Goal: Transaction & Acquisition: Purchase product/service

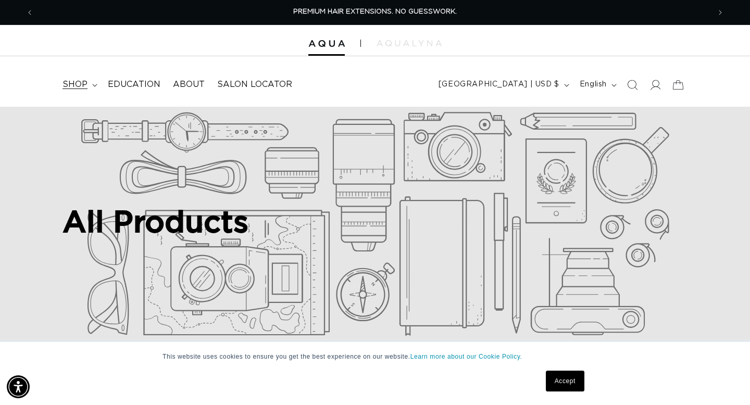
click at [91, 84] on summary "shop" at bounding box center [78, 84] width 45 height 23
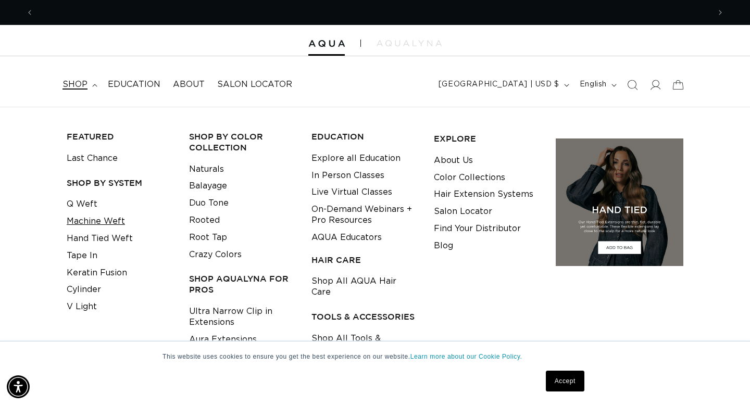
scroll to position [0, 1353]
click at [114, 222] on link "Machine Weft" at bounding box center [96, 221] width 58 height 17
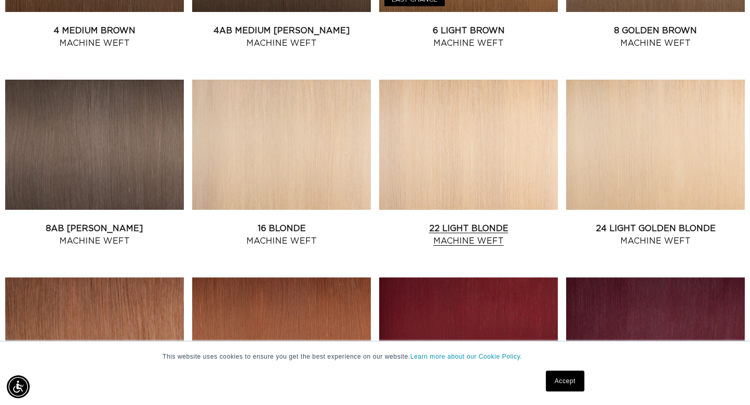
scroll to position [0, 1353]
click at [456, 222] on link "22 Light Blonde Machine Weft" at bounding box center [468, 234] width 179 height 25
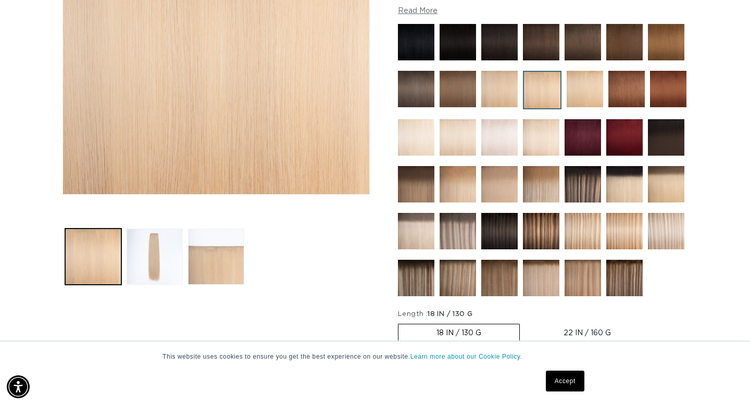
scroll to position [257, 0]
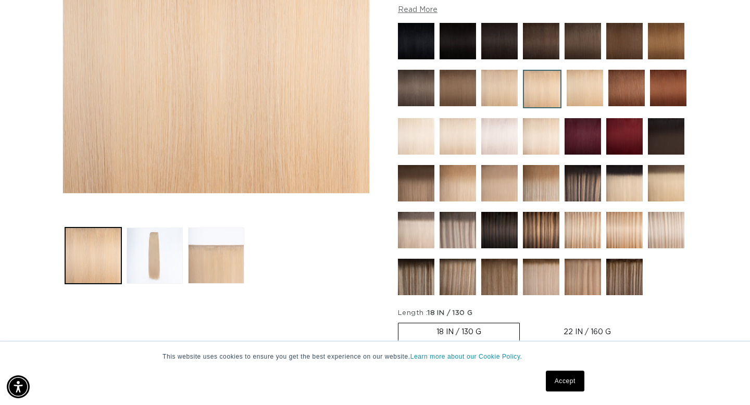
click at [415, 137] on img at bounding box center [416, 136] width 36 height 36
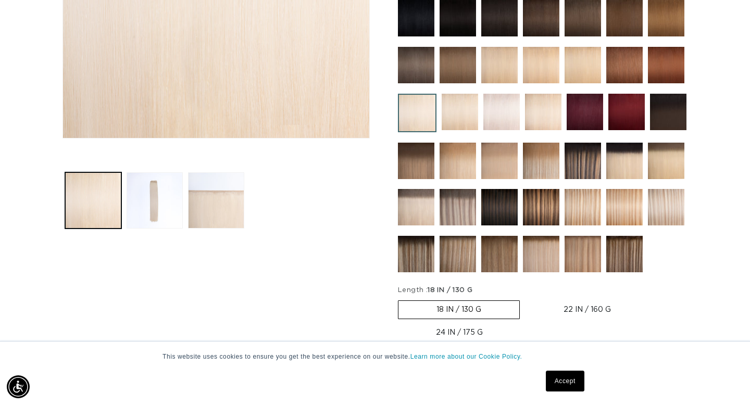
scroll to position [0, 676]
click at [667, 205] on img at bounding box center [666, 207] width 36 height 36
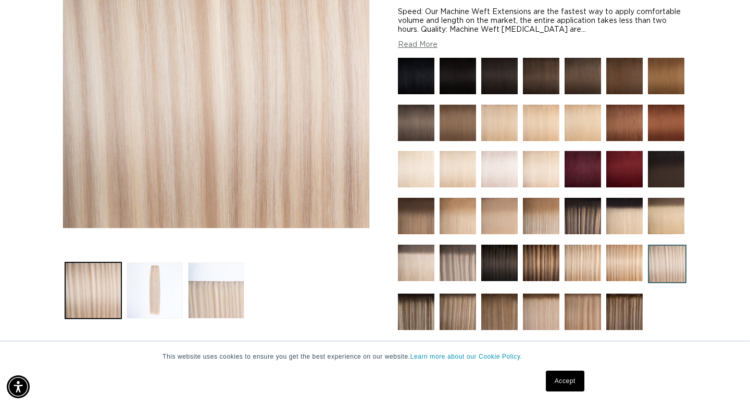
scroll to position [222, 0]
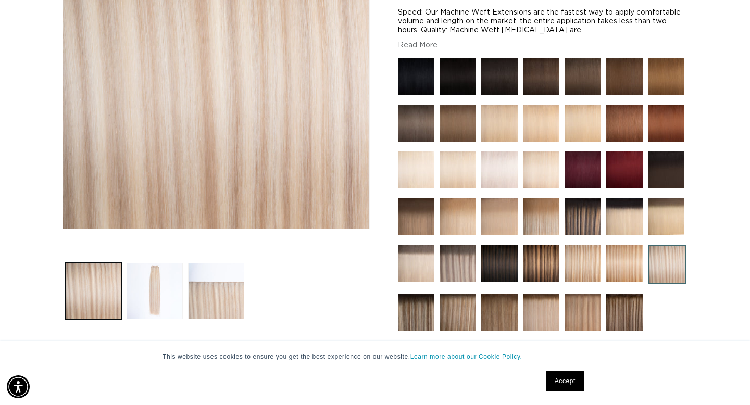
click at [461, 264] on img at bounding box center [458, 263] width 36 height 36
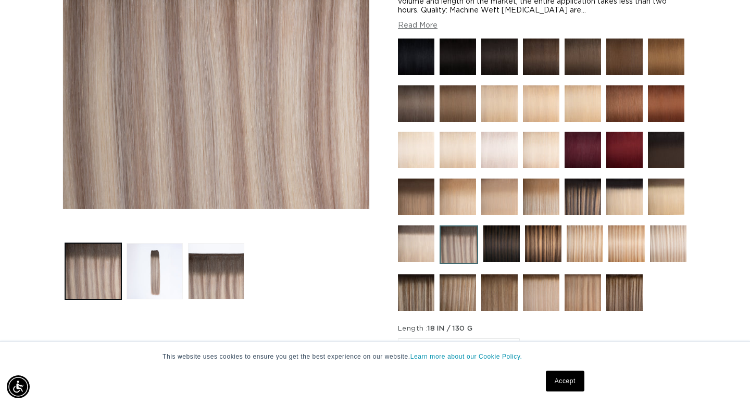
scroll to position [245, 0]
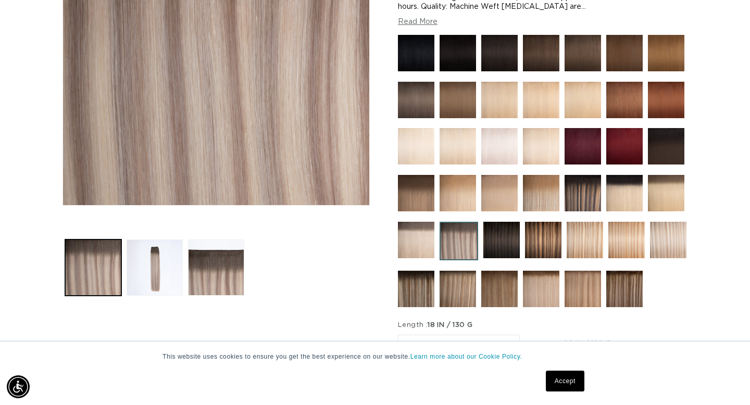
click at [660, 232] on img at bounding box center [668, 240] width 36 height 36
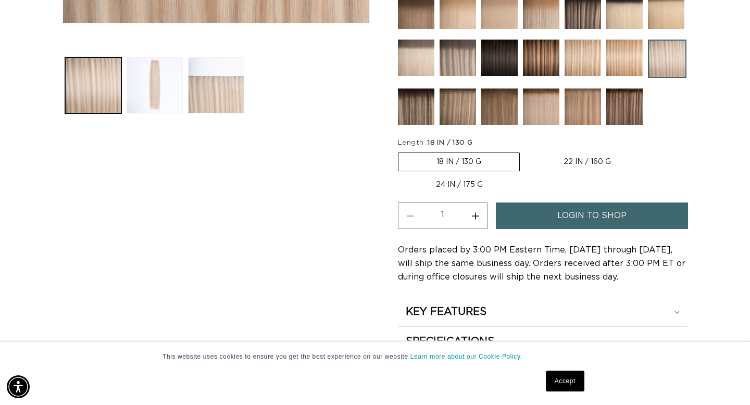
scroll to position [431, 0]
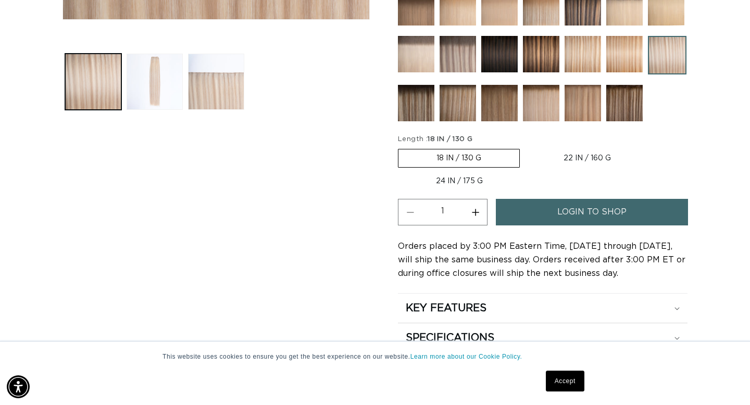
click at [598, 153] on label "22 IN / 160 G Variant sold out or unavailable" at bounding box center [587, 159] width 123 height 18
click at [526, 147] on input "22 IN / 160 G Variant sold out or unavailable" at bounding box center [525, 147] width 1 height 1
radio input "true"
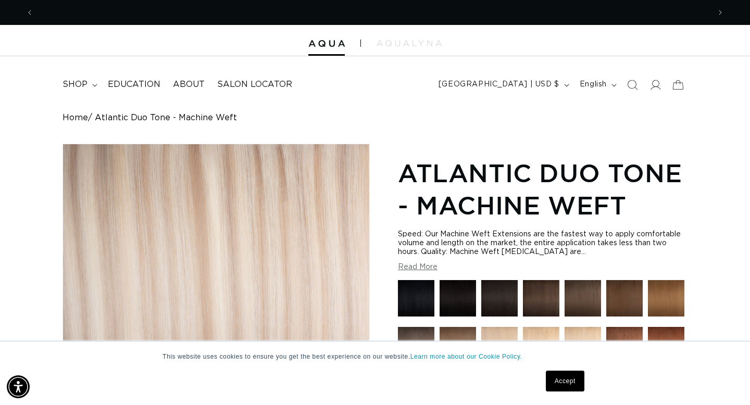
scroll to position [0, 0]
click at [653, 86] on icon at bounding box center [655, 84] width 11 height 11
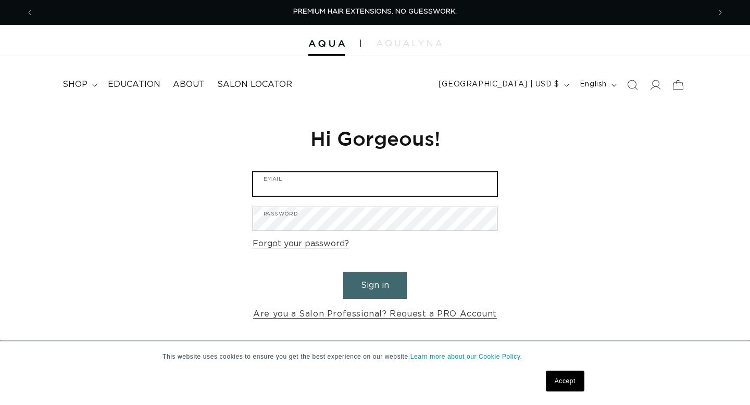
click at [290, 181] on input "Email" at bounding box center [375, 183] width 244 height 23
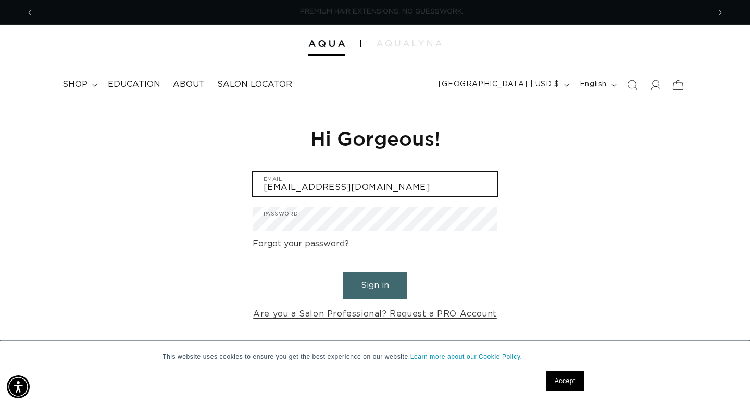
scroll to position [0, 676]
type input "[EMAIL_ADDRESS][DOMAIN_NAME]"
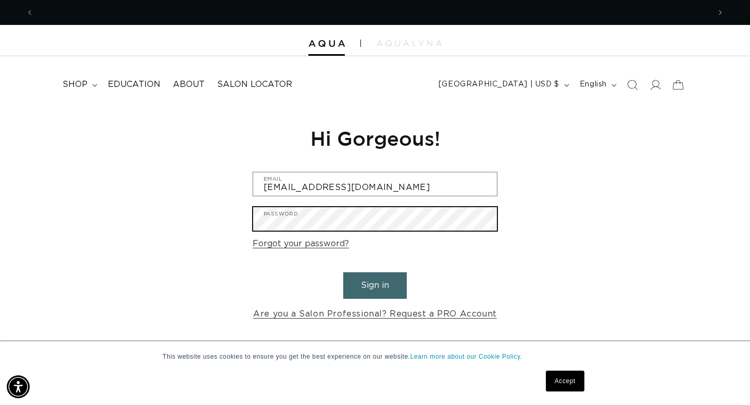
scroll to position [0, 1353]
click at [343, 272] on button "Sign in" at bounding box center [375, 285] width 64 height 27
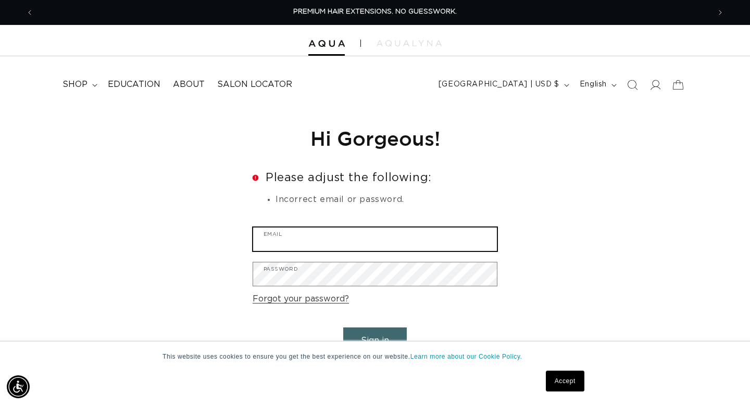
click at [377, 250] on input "Email" at bounding box center [375, 239] width 244 height 23
type input "kacymudd47@gmail.com"
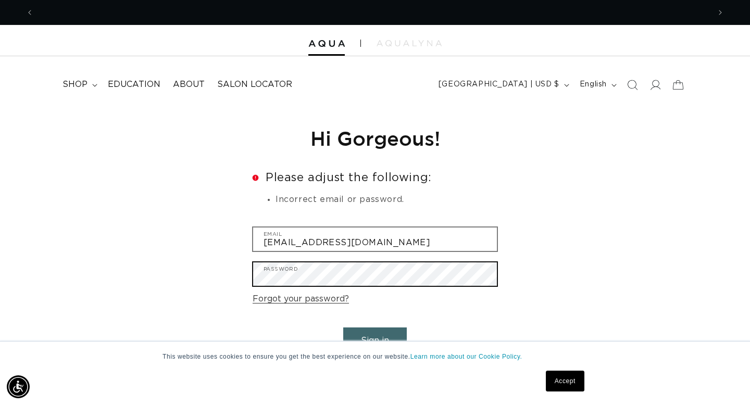
scroll to position [0, 0]
click at [343, 328] on button "Sign in" at bounding box center [375, 341] width 64 height 27
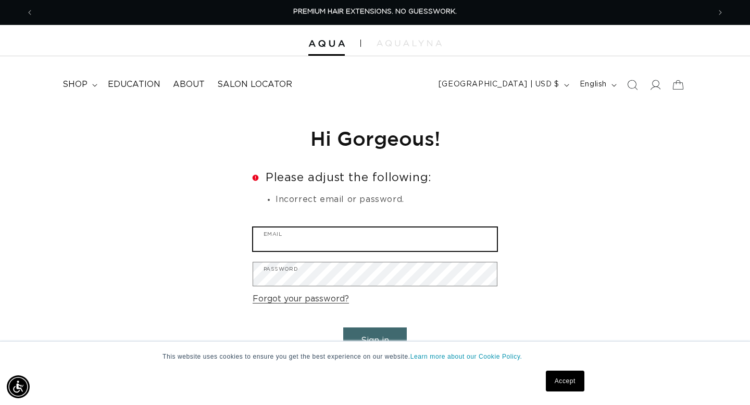
click at [389, 246] on input "Email" at bounding box center [375, 239] width 244 height 23
type input "[EMAIL_ADDRESS][DOMAIN_NAME]"
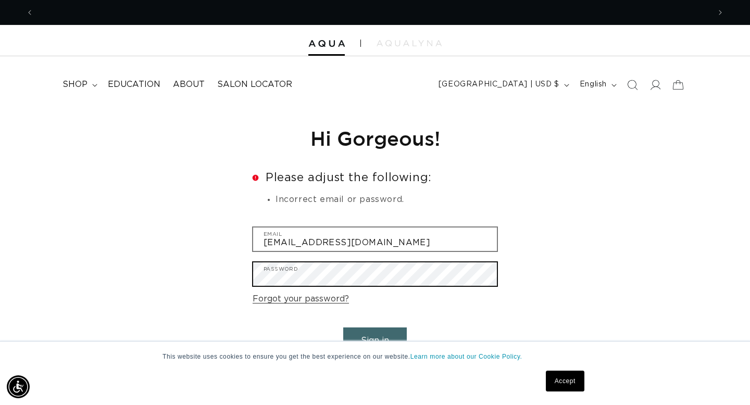
scroll to position [0, 0]
click at [343, 328] on button "Sign in" at bounding box center [375, 341] width 64 height 27
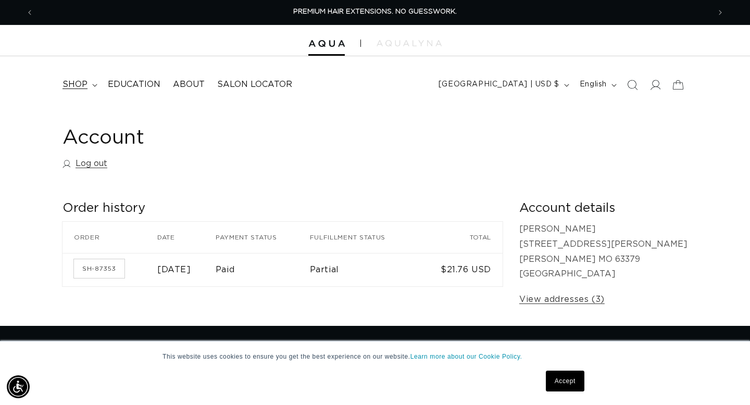
click at [94, 84] on icon at bounding box center [94, 85] width 5 height 3
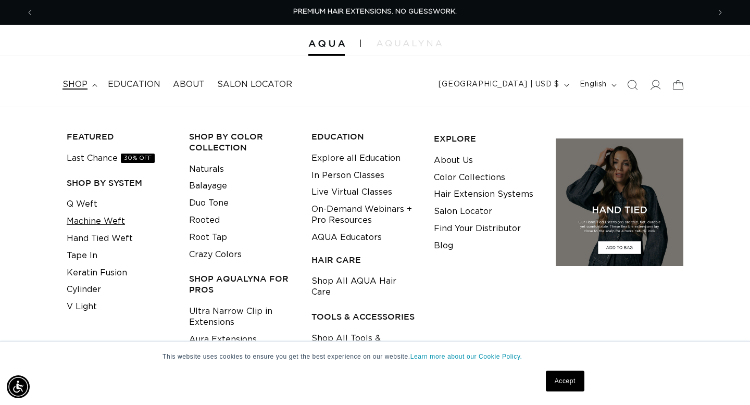
click at [95, 220] on link "Machine Weft" at bounding box center [96, 221] width 58 height 17
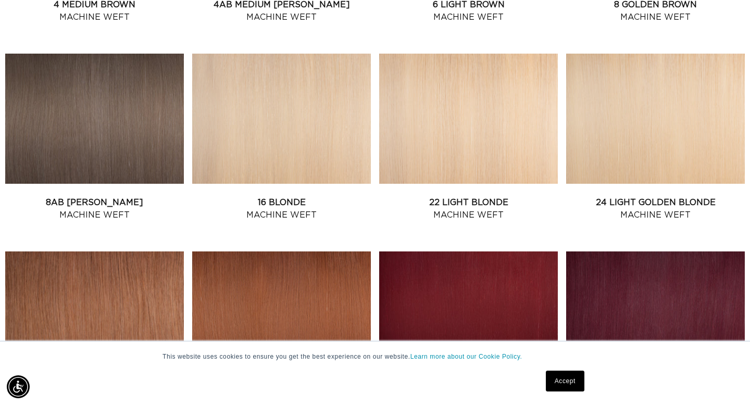
scroll to position [0, 676]
click at [441, 197] on link "22 Light Blonde Machine Weft" at bounding box center [468, 208] width 179 height 25
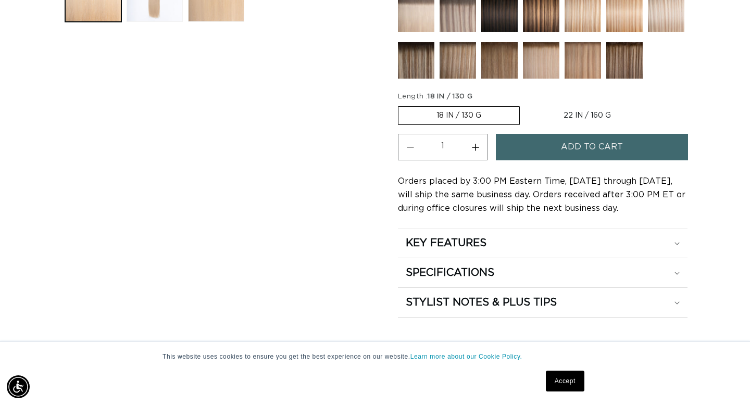
scroll to position [525, 0]
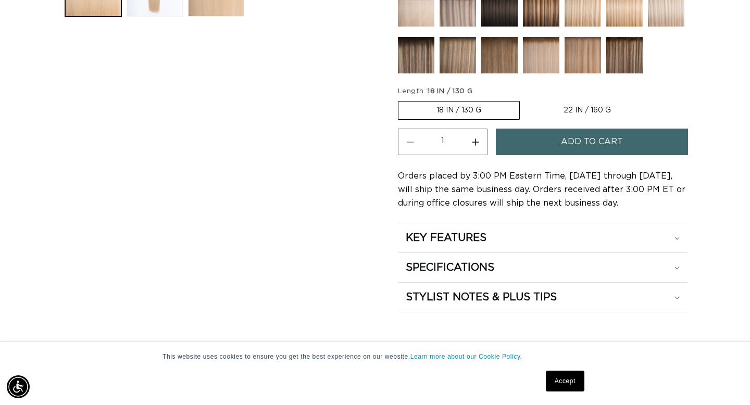
click at [592, 103] on label "22 IN / 160 G Variant sold out or unavailable" at bounding box center [587, 111] width 123 height 18
click at [526, 100] on input "22 IN / 160 G Variant sold out or unavailable" at bounding box center [525, 99] width 1 height 1
radio input "true"
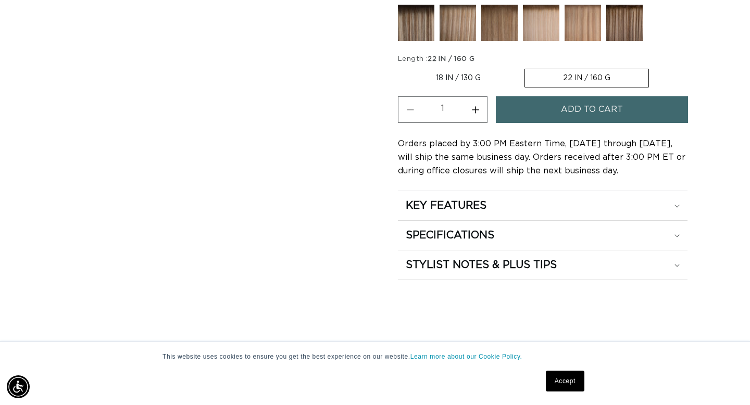
click at [657, 105] on button "Add to cart" at bounding box center [592, 109] width 192 height 27
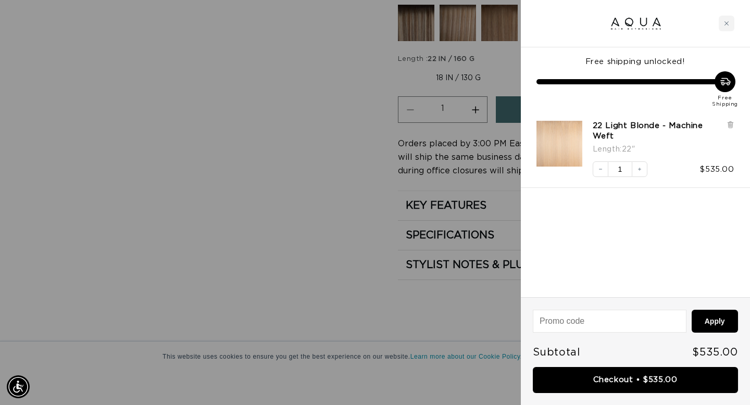
scroll to position [0, 676]
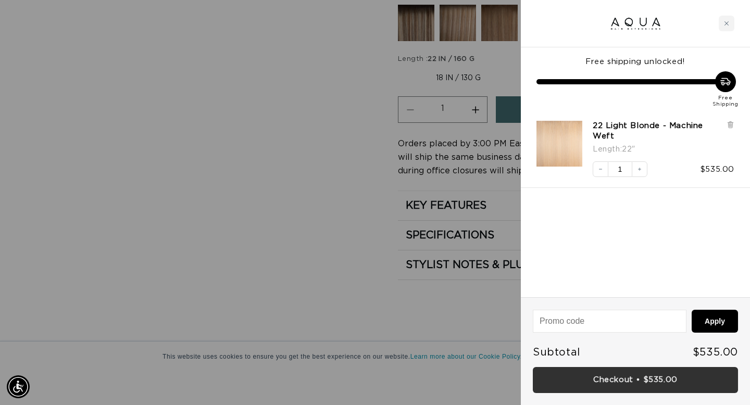
click at [620, 378] on link "Checkout • $535.00" at bounding box center [635, 380] width 205 height 27
